Goal: Navigation & Orientation: Go to known website

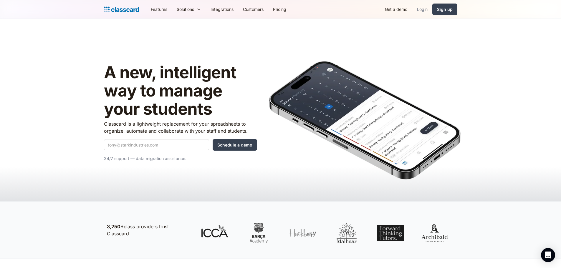
click at [423, 10] on link "Login" at bounding box center [422, 9] width 20 height 13
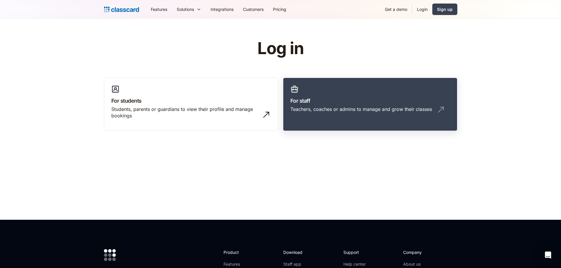
click at [379, 102] on h3 "For staff" at bounding box center [369, 101] width 159 height 8
